Goal: Transaction & Acquisition: Purchase product/service

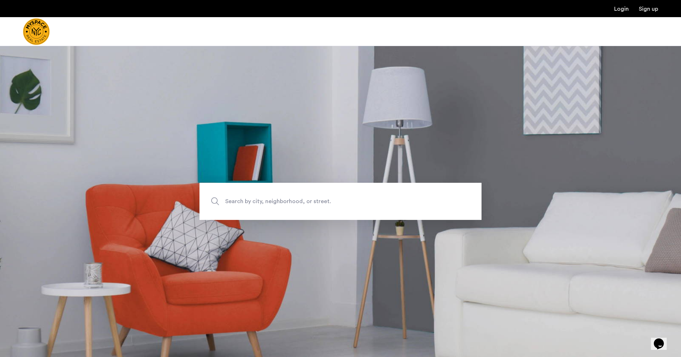
click at [305, 200] on span "Search by city, neighborhood, or street." at bounding box center [323, 202] width 197 height 10
click at [305, 200] on input "Search by city, neighborhood, or street." at bounding box center [340, 201] width 282 height 37
type input "**********"
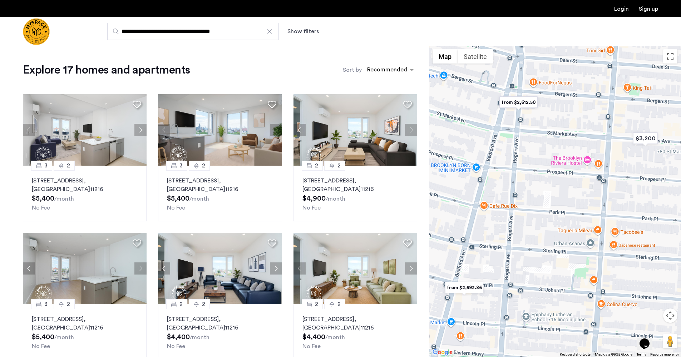
click at [302, 28] on button "Show filters" at bounding box center [302, 31] width 31 height 9
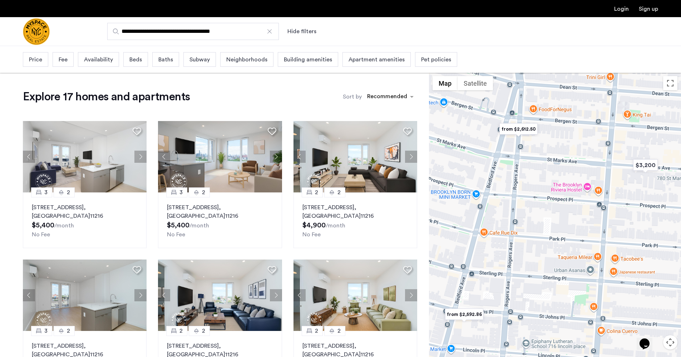
click at [136, 65] on div "Beds" at bounding box center [135, 59] width 25 height 15
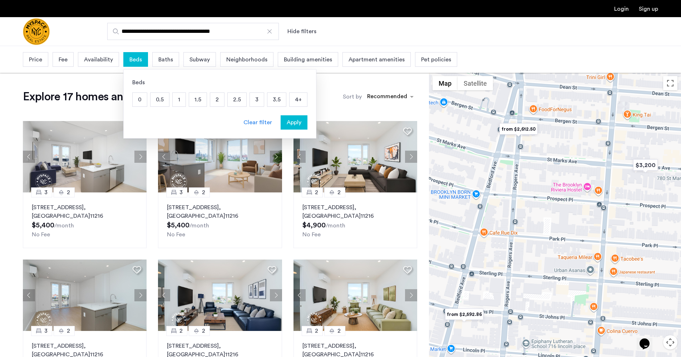
click at [215, 94] on p "2" at bounding box center [217, 100] width 14 height 14
click at [300, 125] on div "Apply" at bounding box center [294, 122] width 23 height 9
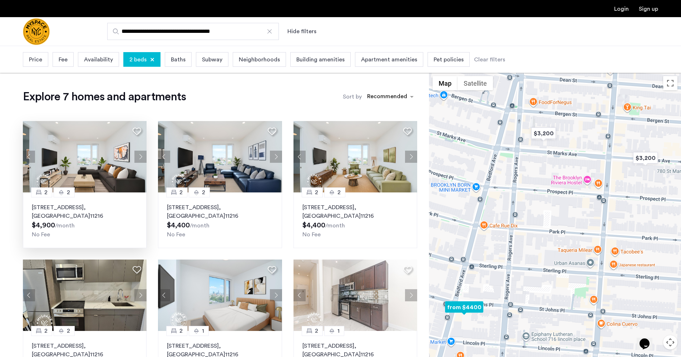
click at [137, 159] on button "Next apartment" at bounding box center [140, 157] width 12 height 12
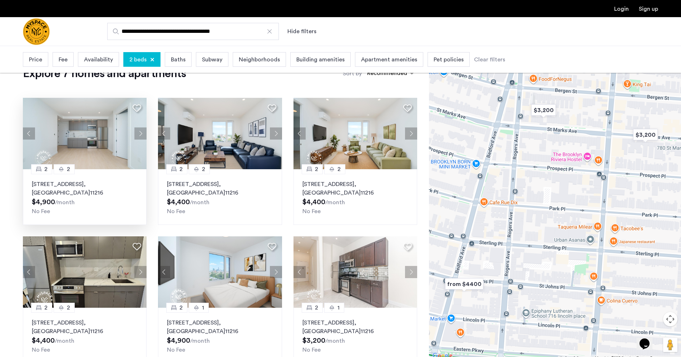
scroll to position [50, 0]
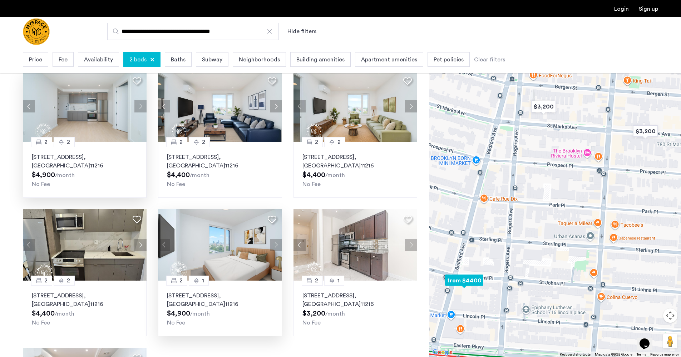
click at [275, 246] on button "Next apartment" at bounding box center [276, 245] width 12 height 12
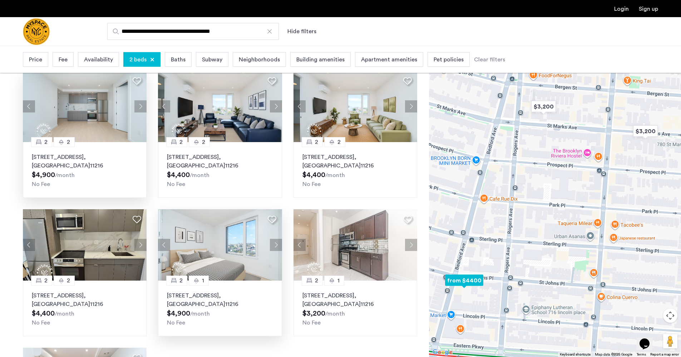
click at [275, 246] on button "Next apartment" at bounding box center [276, 245] width 12 height 12
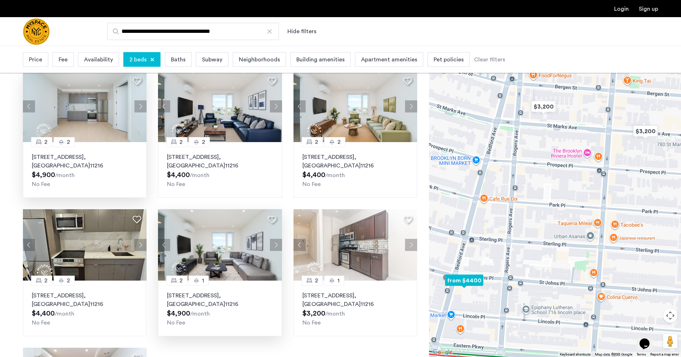
click at [275, 246] on button "Next apartment" at bounding box center [276, 245] width 12 height 12
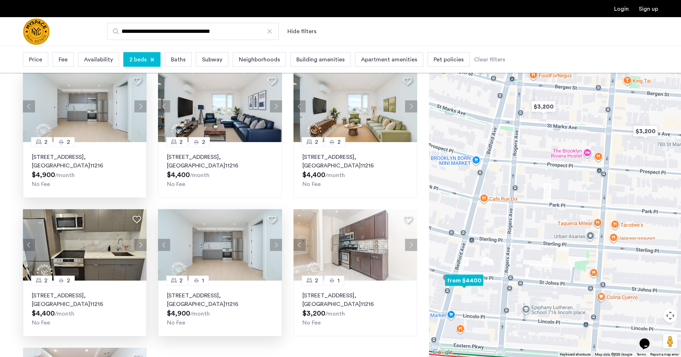
click at [144, 248] on button "Next apartment" at bounding box center [140, 245] width 12 height 12
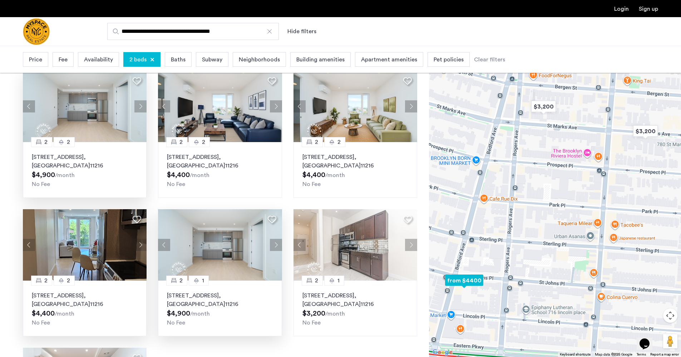
click at [143, 245] on button "Next apartment" at bounding box center [140, 245] width 12 height 12
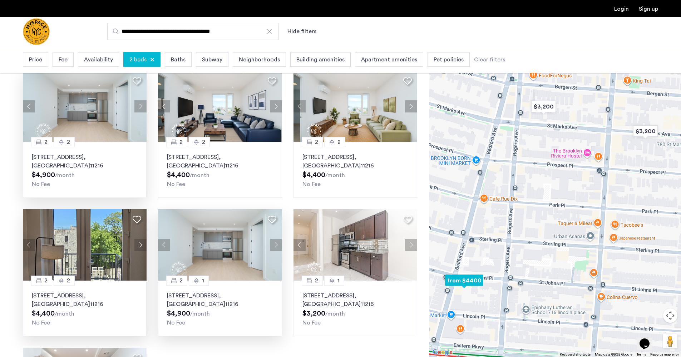
click at [143, 245] on button "Next apartment" at bounding box center [140, 245] width 12 height 12
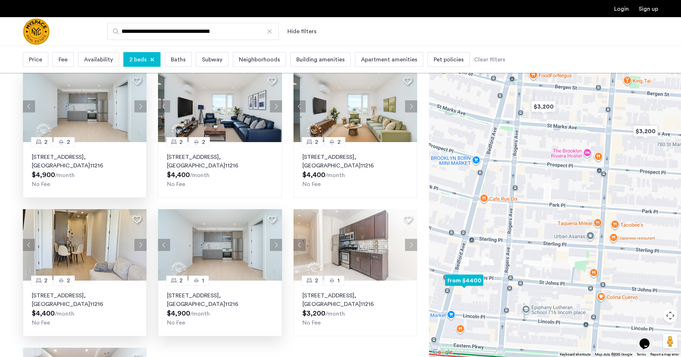
click at [143, 245] on button "Next apartment" at bounding box center [140, 245] width 12 height 12
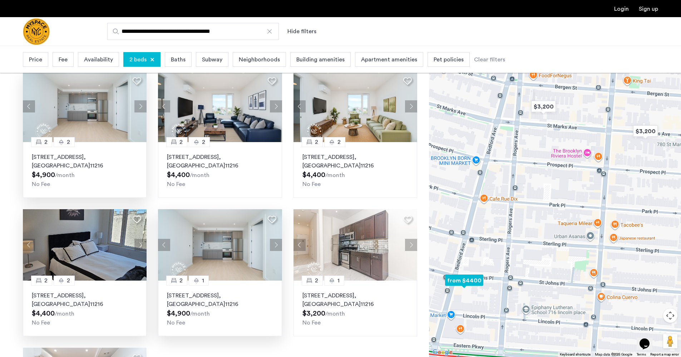
click at [143, 245] on button "Next apartment" at bounding box center [140, 245] width 12 height 12
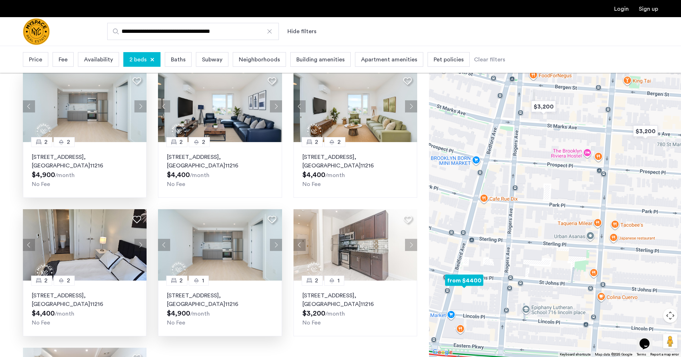
click at [143, 245] on button "Next apartment" at bounding box center [140, 245] width 12 height 12
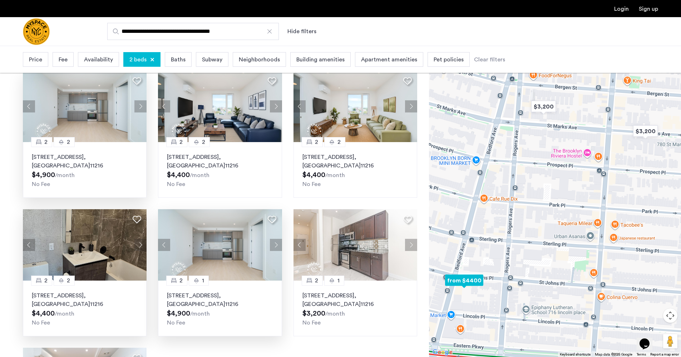
click at [143, 245] on button "Next apartment" at bounding box center [140, 245] width 12 height 12
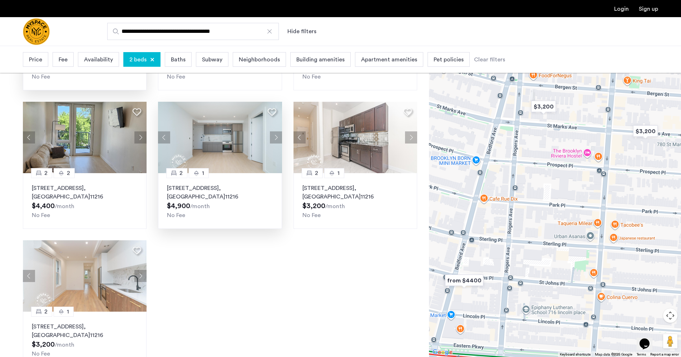
scroll to position [187, 0]
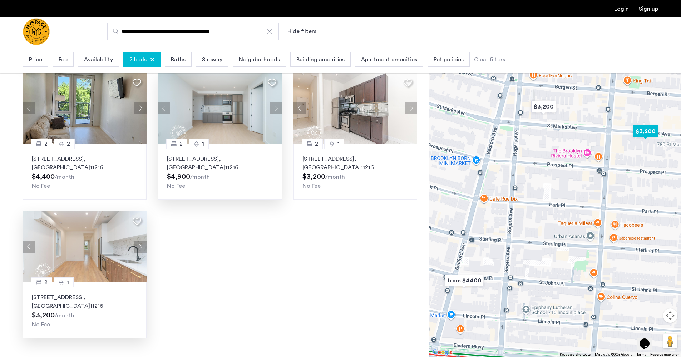
click at [142, 247] on button "Next apartment" at bounding box center [140, 247] width 12 height 12
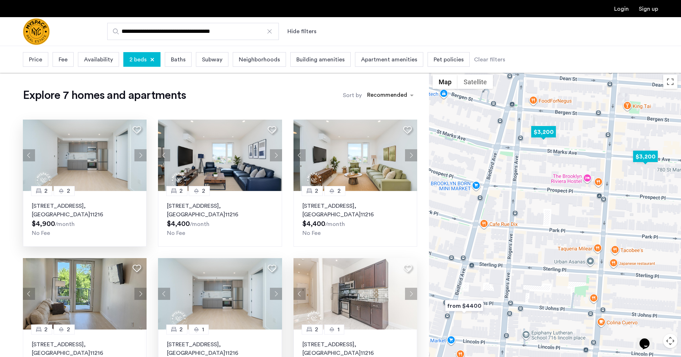
scroll to position [0, 0]
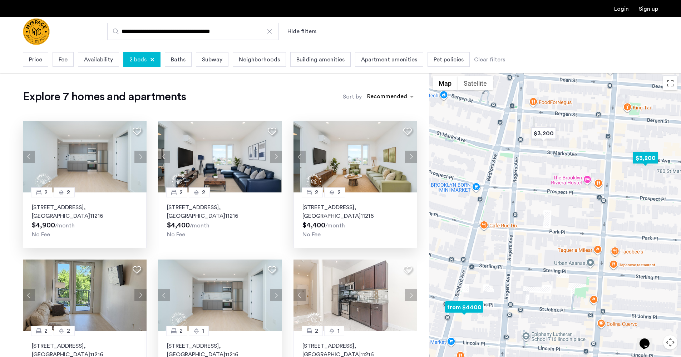
click at [409, 155] on button "Next apartment" at bounding box center [411, 157] width 12 height 12
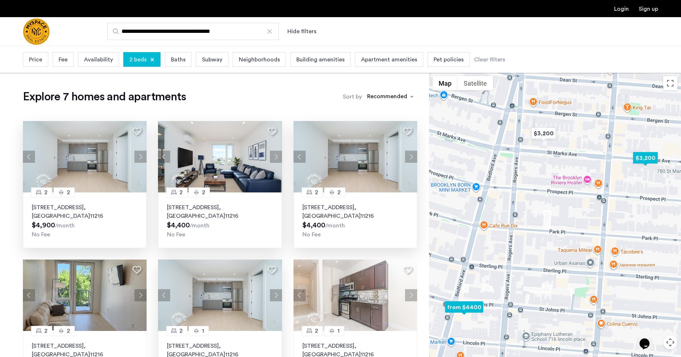
click at [275, 159] on button "Next apartment" at bounding box center [276, 157] width 12 height 12
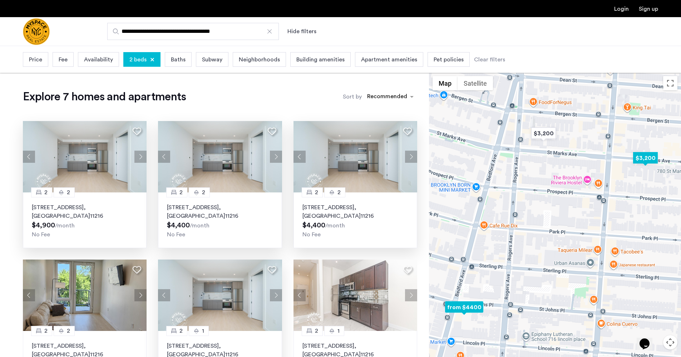
click at [276, 159] on button "Next apartment" at bounding box center [276, 157] width 12 height 12
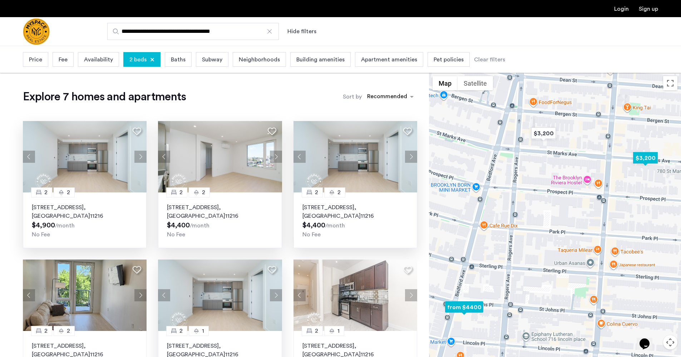
click at [276, 159] on button "Next apartment" at bounding box center [276, 157] width 12 height 12
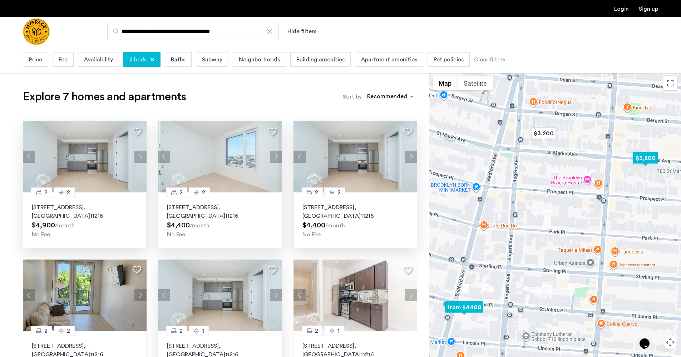
click at [276, 159] on button "Next apartment" at bounding box center [276, 157] width 12 height 12
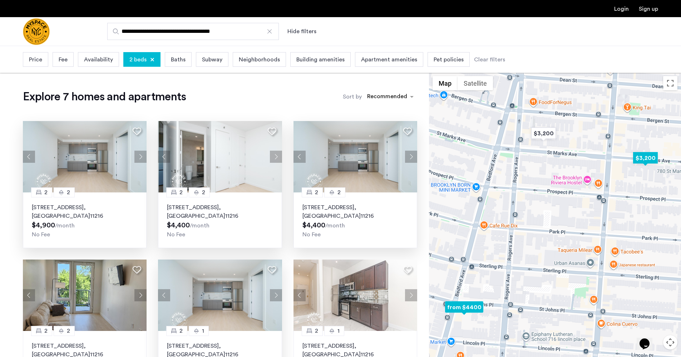
click at [276, 159] on button "Next apartment" at bounding box center [276, 157] width 12 height 12
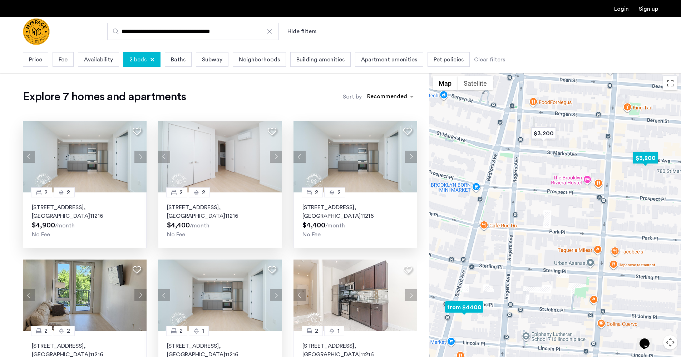
click at [276, 159] on button "Next apartment" at bounding box center [276, 157] width 12 height 12
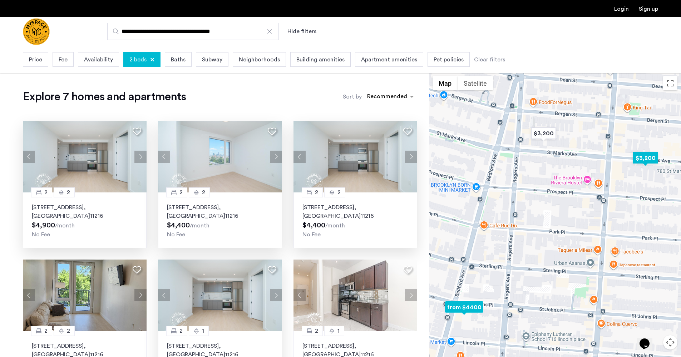
click at [276, 159] on button "Next apartment" at bounding box center [276, 157] width 12 height 12
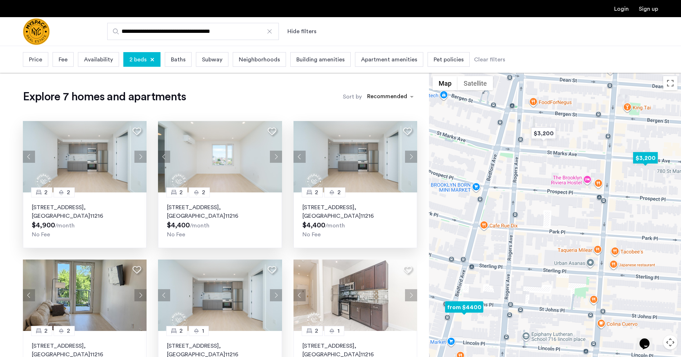
click at [276, 159] on button "Next apartment" at bounding box center [276, 157] width 12 height 12
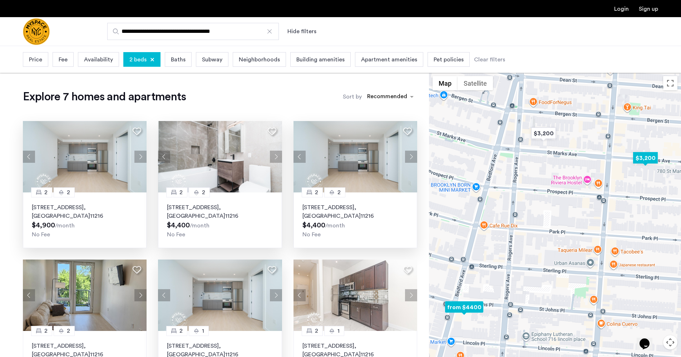
click at [276, 159] on button "Next apartment" at bounding box center [276, 157] width 12 height 12
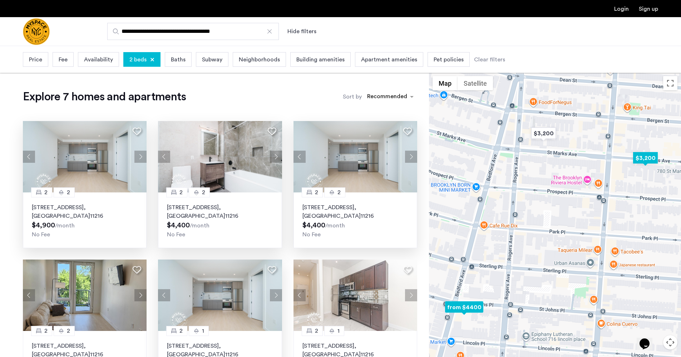
click at [276, 159] on button "Next apartment" at bounding box center [276, 157] width 12 height 12
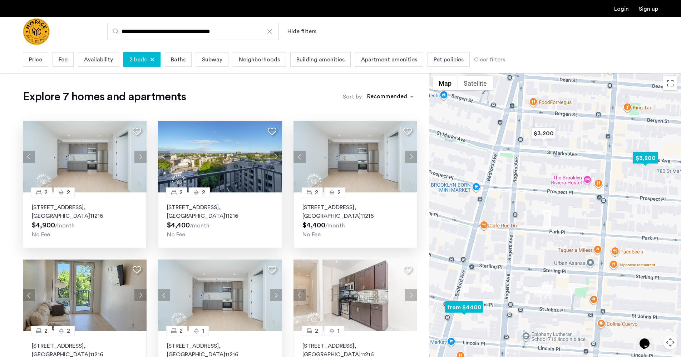
click at [276, 159] on button "Next apartment" at bounding box center [276, 157] width 12 height 12
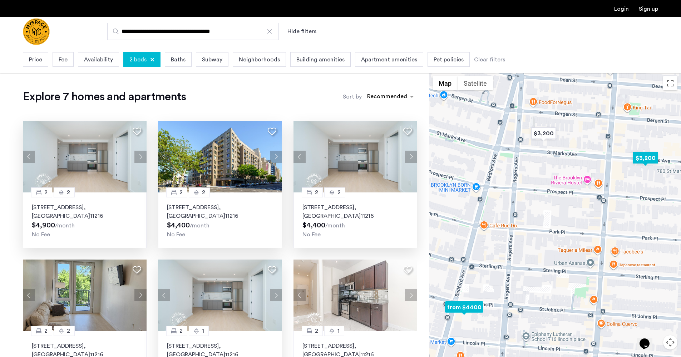
click at [276, 159] on button "Next apartment" at bounding box center [276, 157] width 12 height 12
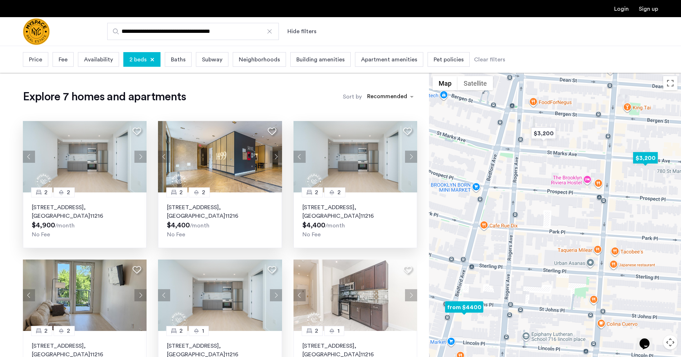
click at [276, 159] on button "Next apartment" at bounding box center [276, 157] width 12 height 12
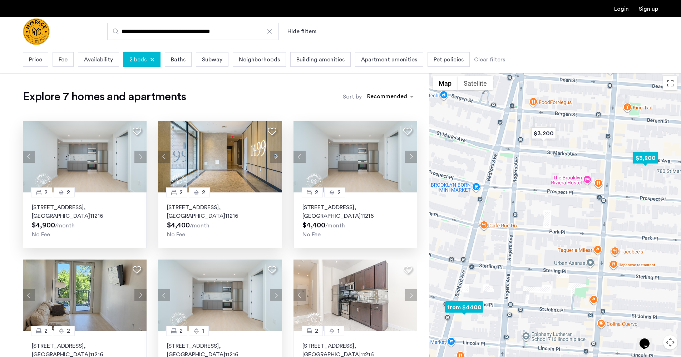
click at [276, 159] on button "Next apartment" at bounding box center [276, 157] width 12 height 12
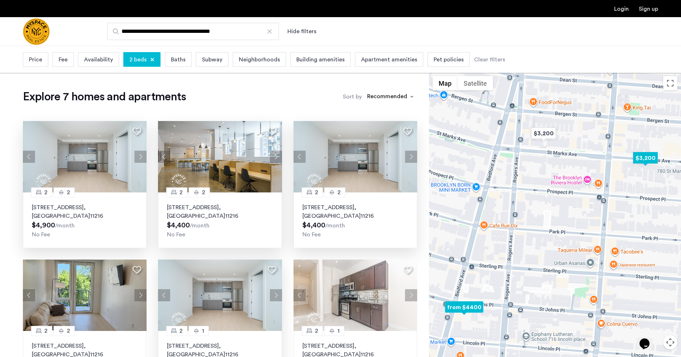
click at [276, 159] on button "Next apartment" at bounding box center [276, 157] width 12 height 12
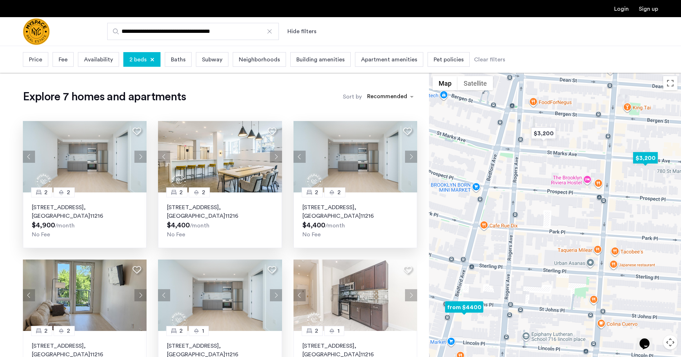
click at [276, 159] on button "Next apartment" at bounding box center [276, 157] width 12 height 12
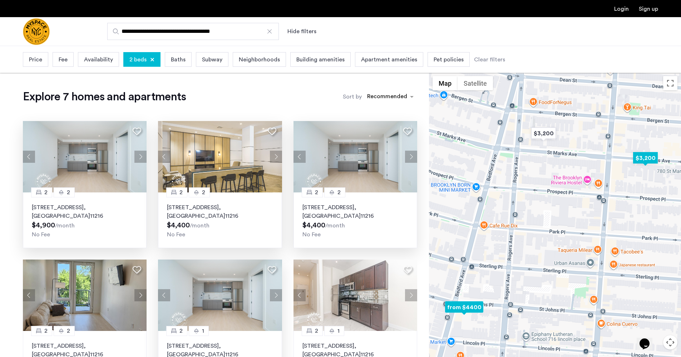
click at [276, 159] on button "Next apartment" at bounding box center [276, 157] width 12 height 12
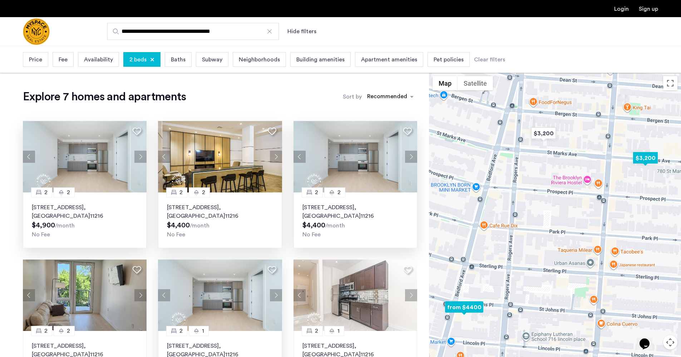
click at [250, 209] on p "[STREET_ADDRESS]" at bounding box center [220, 211] width 106 height 17
click at [544, 132] on img "$3,200" at bounding box center [543, 133] width 30 height 16
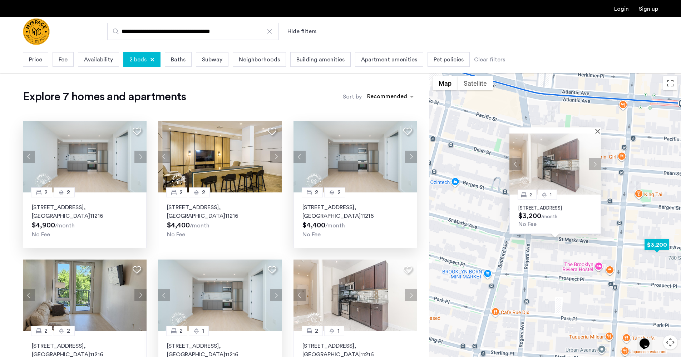
click at [659, 249] on img "$3,200" at bounding box center [656, 245] width 30 height 16
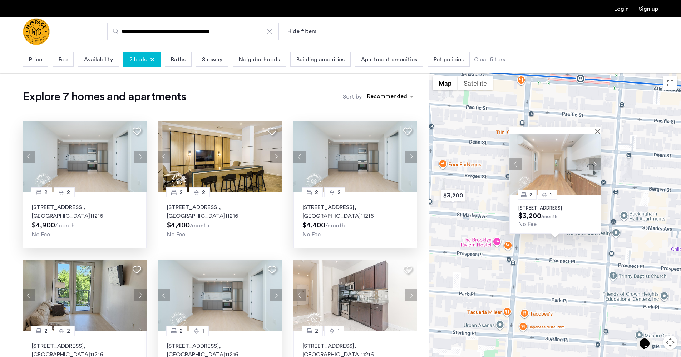
click at [487, 268] on div "2 [GEOGRAPHIC_DATA][STREET_ADDRESS] $3,200 /month No Fee" at bounding box center [555, 229] width 252 height 312
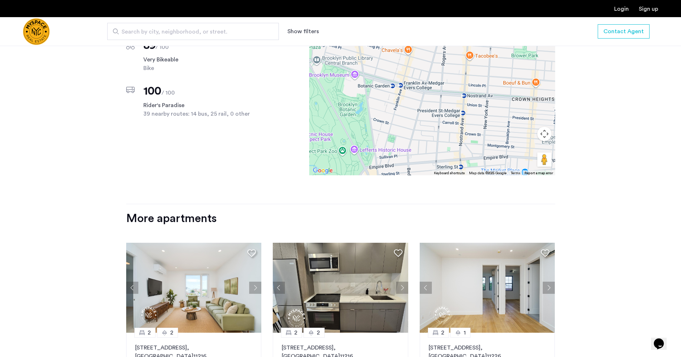
scroll to position [879, 0]
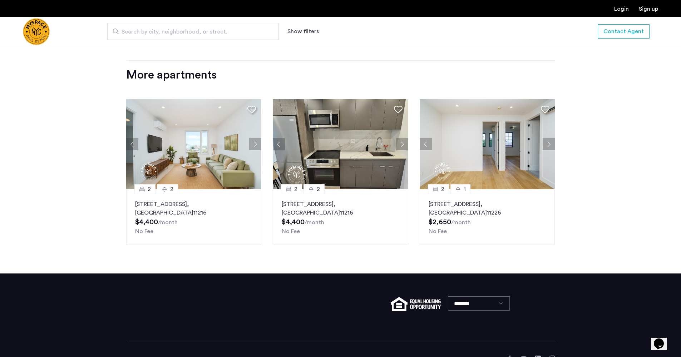
click at [499, 157] on img at bounding box center [486, 144] width 135 height 90
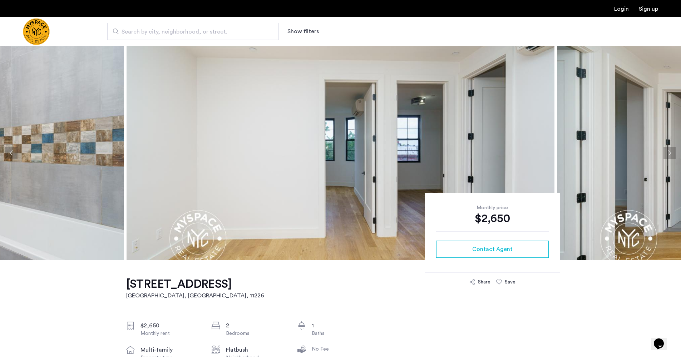
click at [667, 149] on button "Next apartment" at bounding box center [669, 153] width 12 height 12
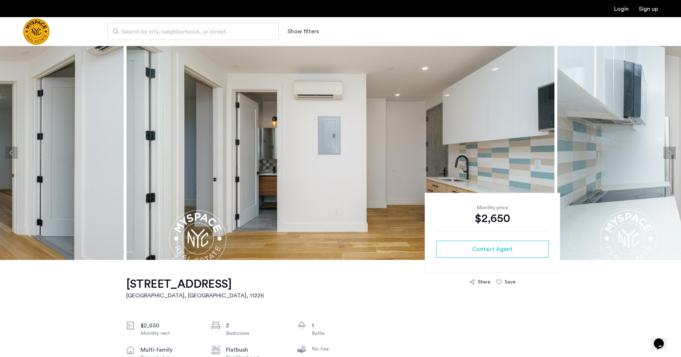
click at [667, 149] on button "Next apartment" at bounding box center [669, 153] width 12 height 12
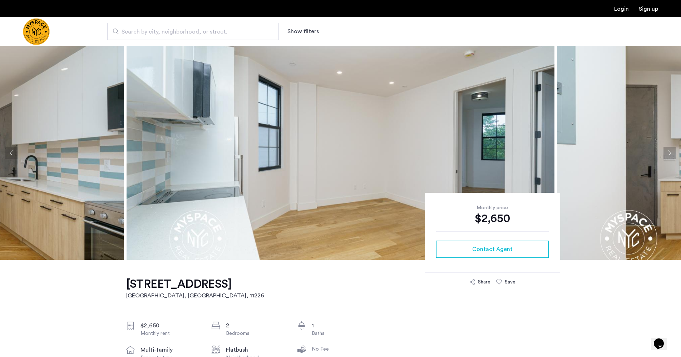
click at [667, 149] on button "Next apartment" at bounding box center [669, 153] width 12 height 12
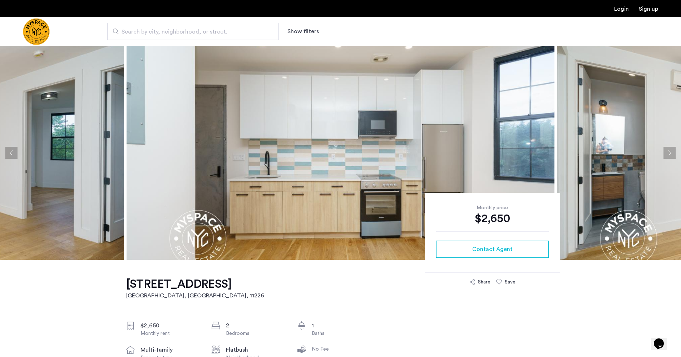
click at [667, 149] on button "Next apartment" at bounding box center [669, 153] width 12 height 12
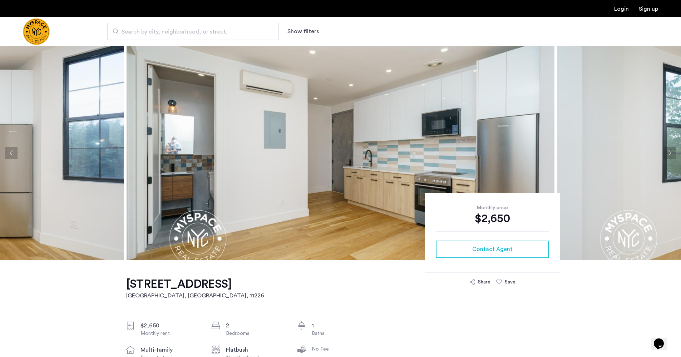
click at [667, 149] on button "Next apartment" at bounding box center [669, 153] width 12 height 12
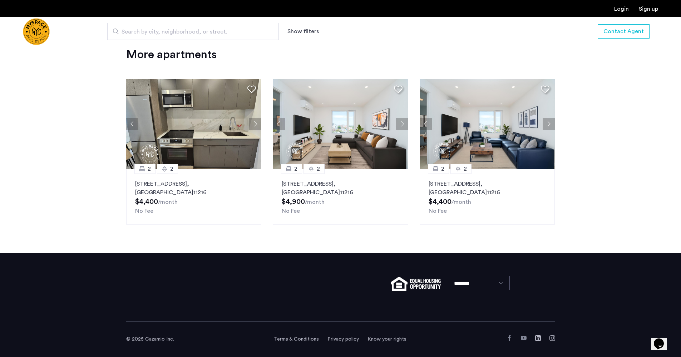
scroll to position [543, 0]
